Goal: Information Seeking & Learning: Learn about a topic

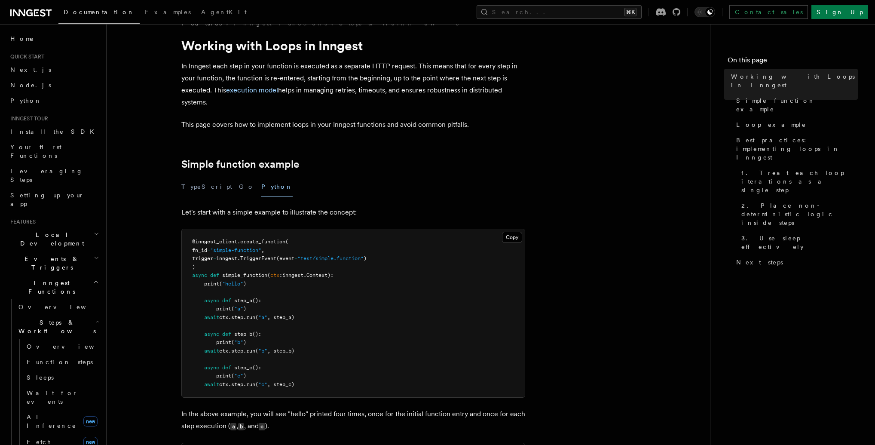
scroll to position [114, 0]
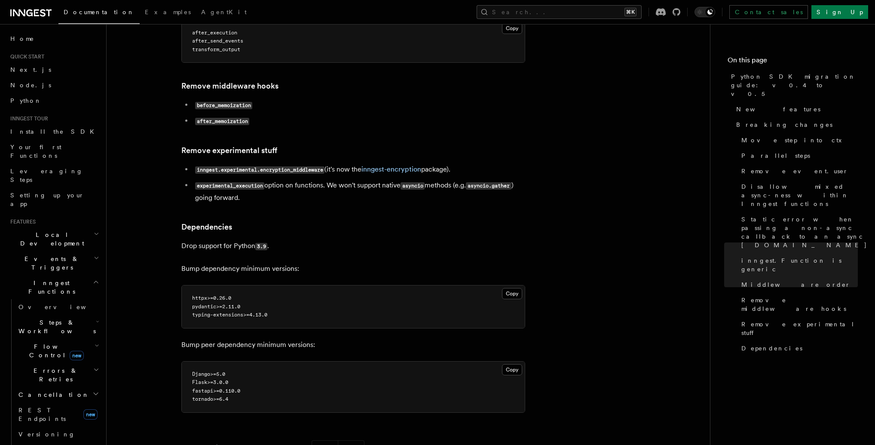
scroll to position [1708, 0]
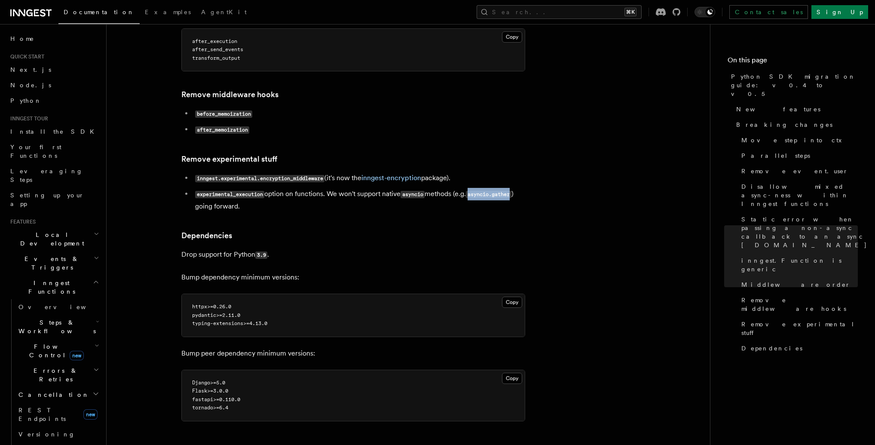
drag, startPoint x: 477, startPoint y: 195, endPoint x: 520, endPoint y: 195, distance: 43.4
click at [511, 195] on code "asyncio.gather" at bounding box center [488, 194] width 45 height 7
copy code "asyncio.gather"
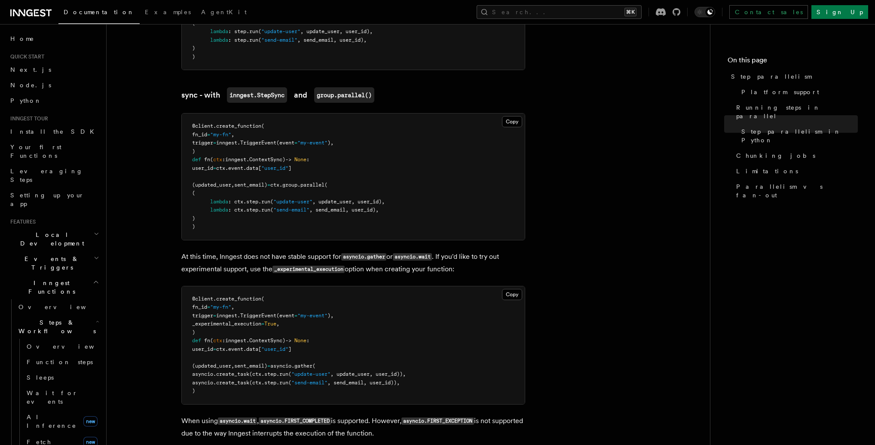
scroll to position [794, 0]
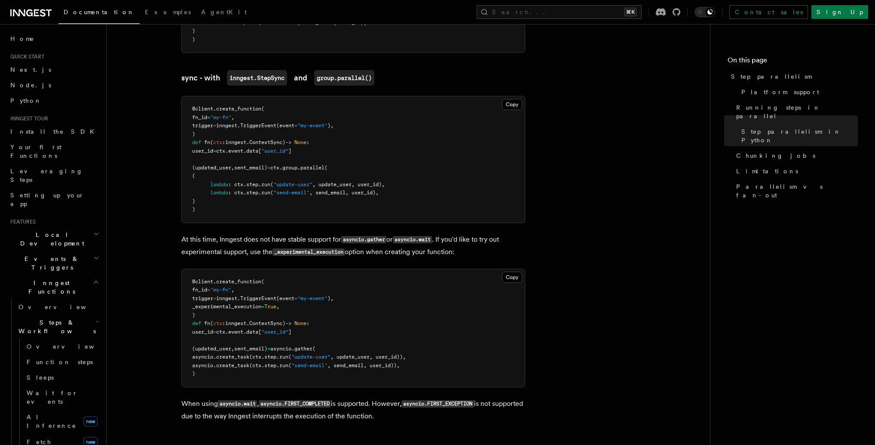
click at [199, 233] on p "At this time, Inngest does not have stable support for asyncio.gather or asynci…" at bounding box center [353, 245] width 344 height 25
click at [511, 272] on button "Copy Copied" at bounding box center [512, 277] width 20 height 11
click at [236, 233] on p "At this time, Inngest does not have stable support for asyncio.gather or asynci…" at bounding box center [353, 245] width 344 height 25
click at [513, 217] on article "Features Inngest Functions Steps & Workflows Step parallelism If you’re using a…" at bounding box center [408, 202] width 576 height 1916
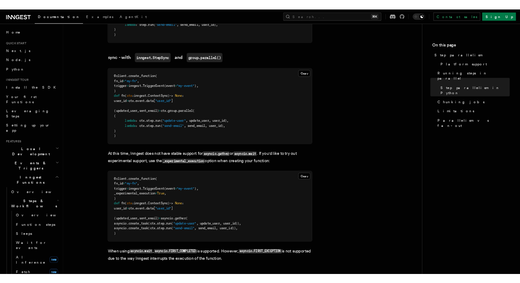
scroll to position [768, 0]
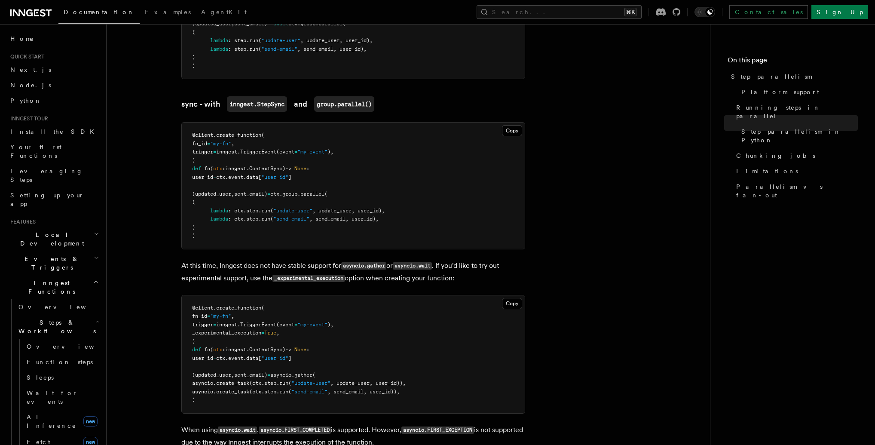
click at [405, 262] on p "At this time, Inngest does not have stable support for asyncio.gather or asynci…" at bounding box center [353, 272] width 344 height 25
